Goal: Task Accomplishment & Management: Complete application form

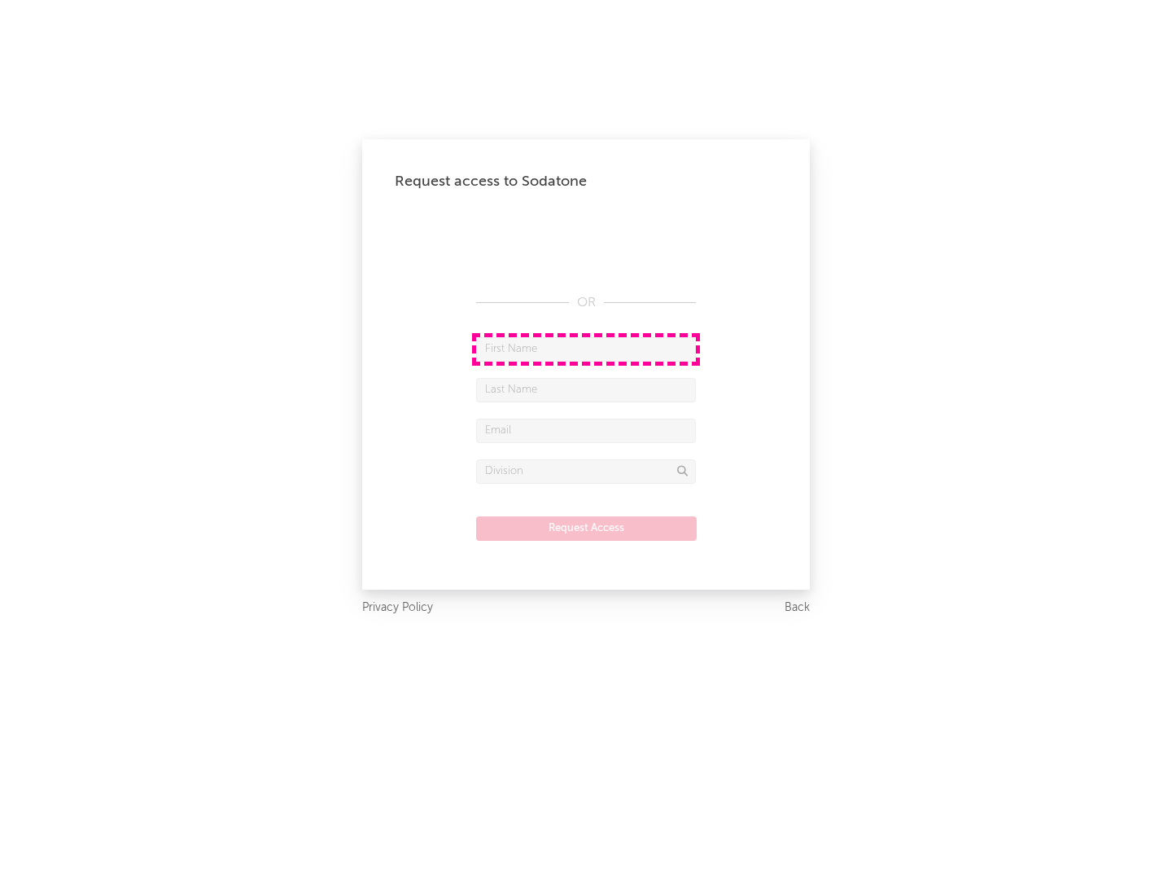
click at [586, 348] on input "text" at bounding box center [586, 349] width 220 height 24
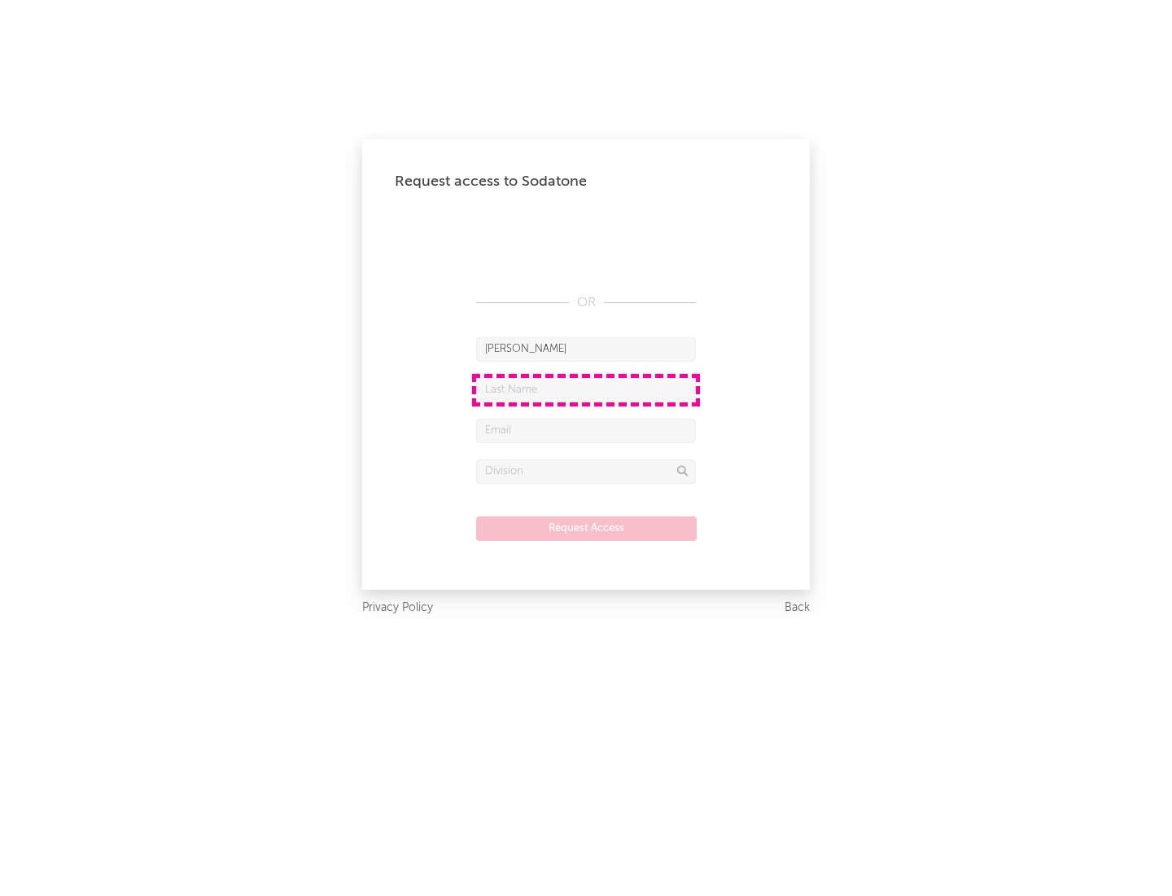
type input "[PERSON_NAME]"
click at [586, 389] on input "text" at bounding box center [586, 390] width 220 height 24
type input "[PERSON_NAME]"
click at [586, 430] on input "text" at bounding box center [586, 430] width 220 height 24
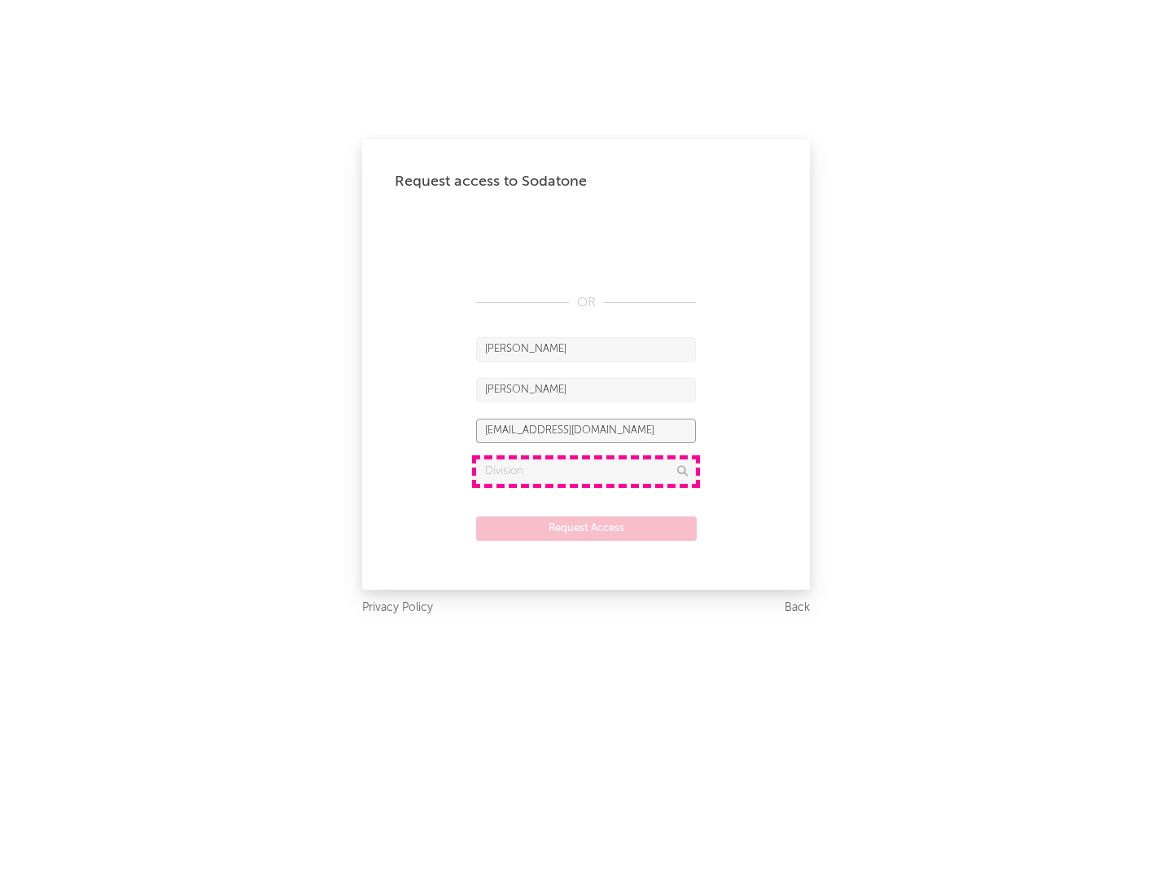
type input "[EMAIL_ADDRESS][DOMAIN_NAME]"
click at [586, 471] on input "text" at bounding box center [586, 471] width 220 height 24
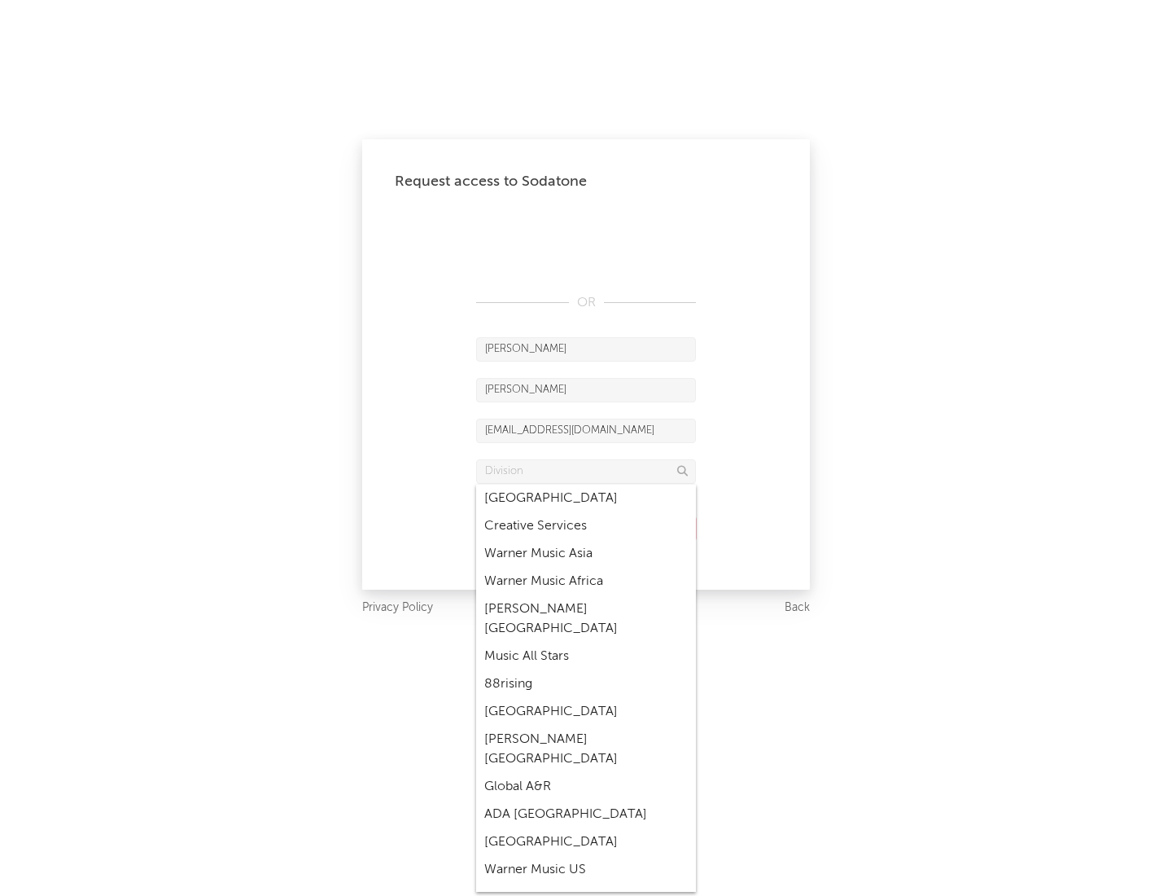
click at [586, 642] on div "Music All Stars" at bounding box center [586, 656] width 220 height 28
type input "Music All Stars"
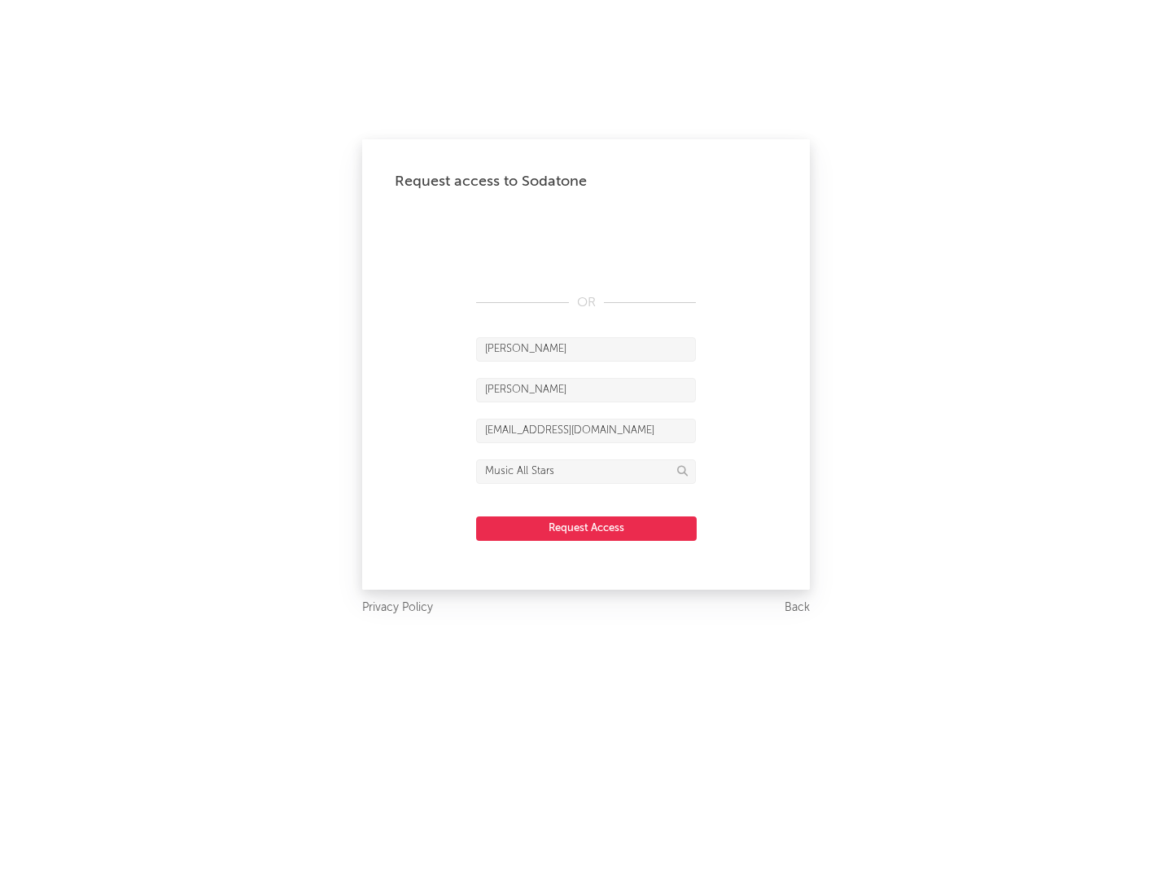
click at [586, 528] on button "Request Access" at bounding box center [586, 528] width 221 height 24
